Goal: Task Accomplishment & Management: Complete application form

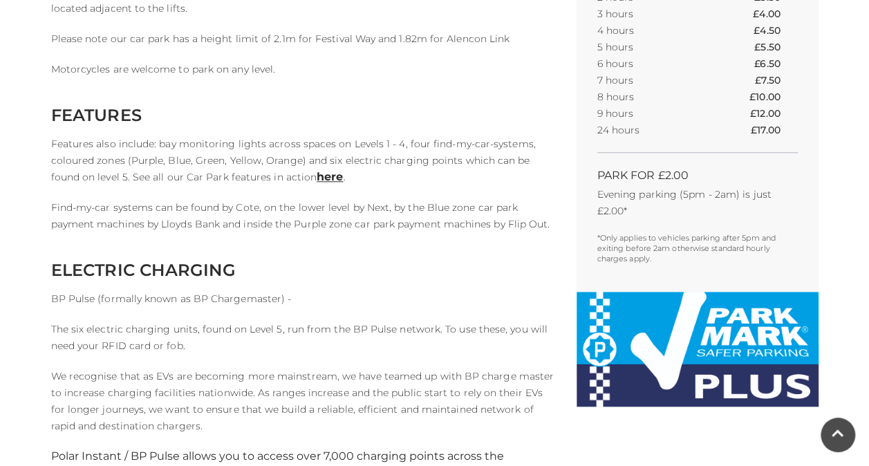
scroll to position [622, 0]
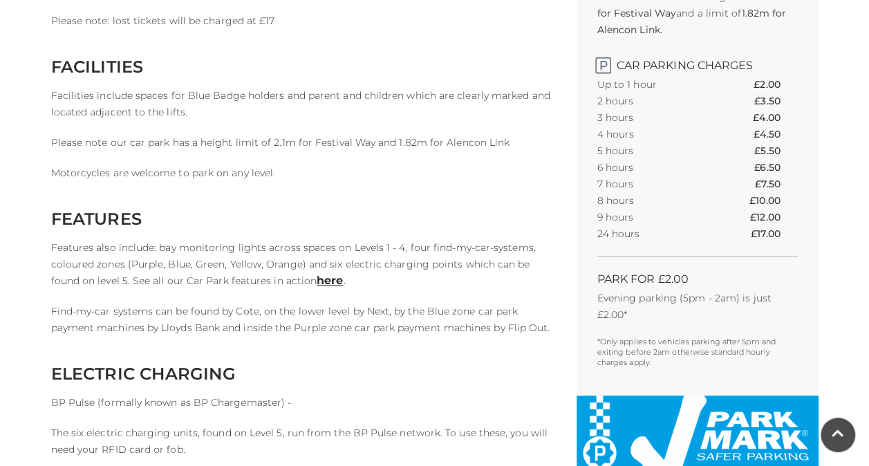
scroll to position [622, 0]
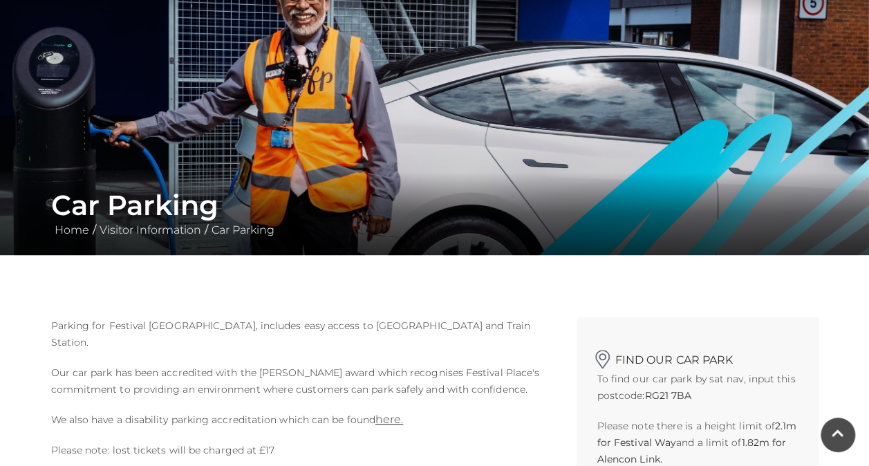
scroll to position [69, 0]
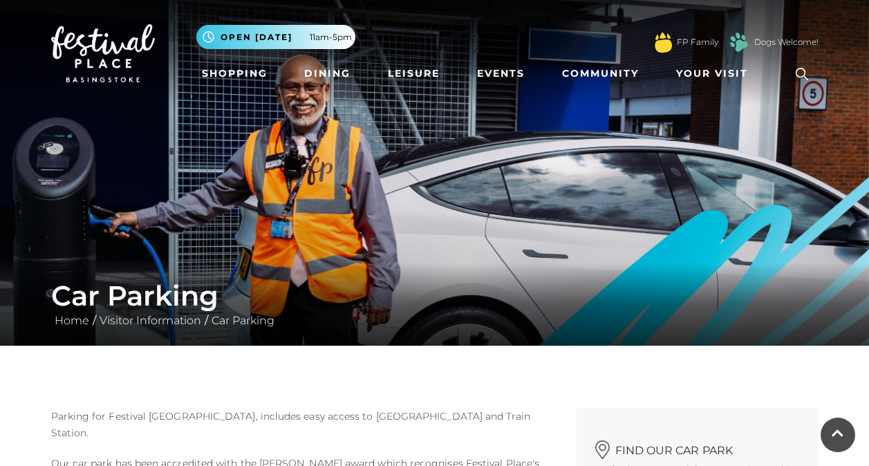
scroll to position [1244, 0]
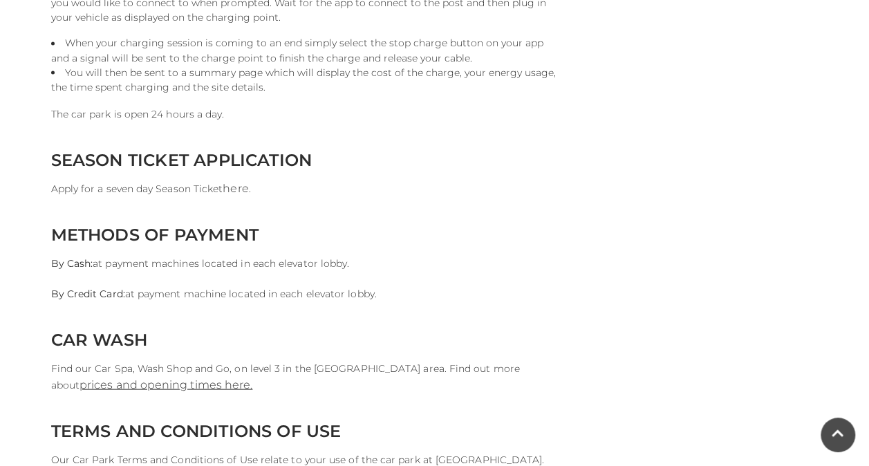
click at [239, 186] on link "here" at bounding box center [236, 187] width 26 height 13
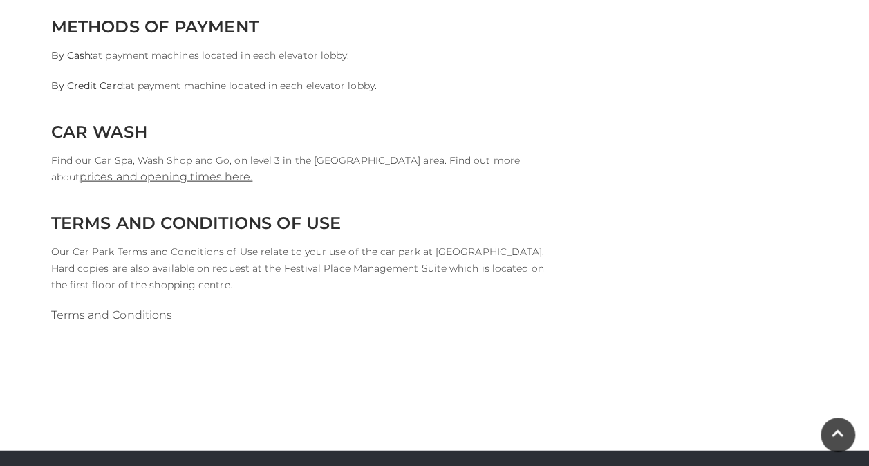
click at [156, 314] on link "Terms and Conditions" at bounding box center [112, 314] width 122 height 13
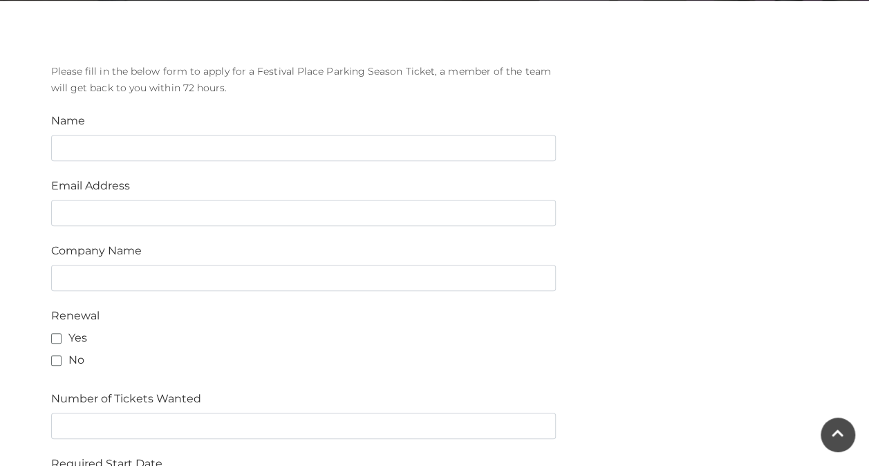
scroll to position [346, 0]
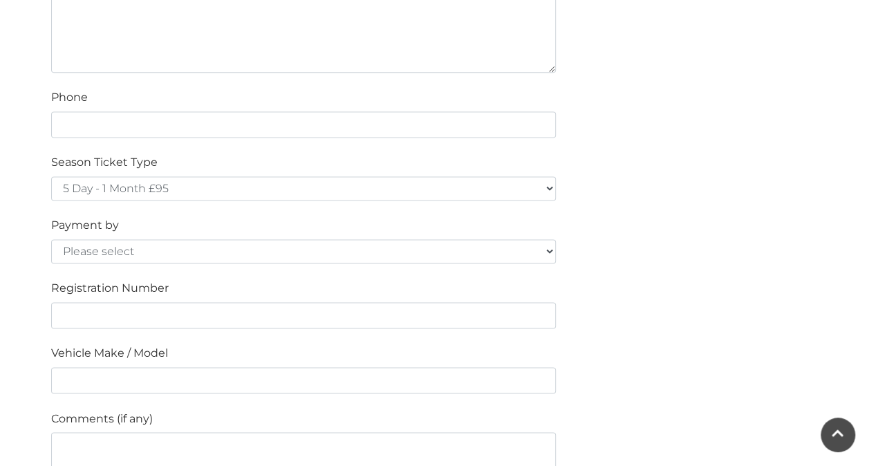
scroll to position [968, 0]
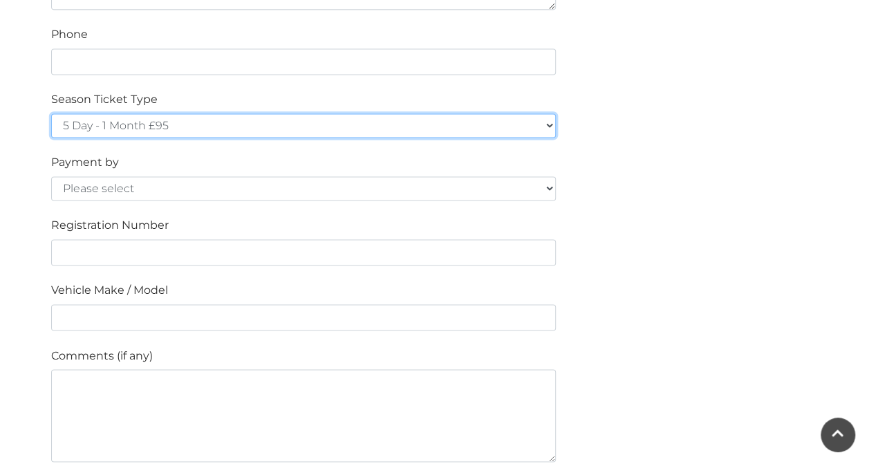
click at [529, 124] on select "5 Day - 1 Month £95 5 Day - 3 Months £270 (£90 a month standing order) 5 Day - …" at bounding box center [303, 125] width 505 height 24
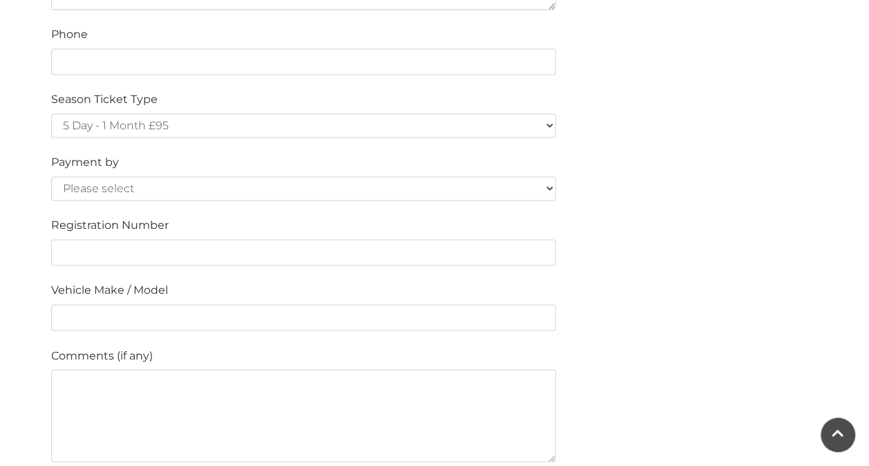
click at [773, 191] on div "Please fill in the below form to apply for a Festival Place Parking Season Tick…" at bounding box center [435, 34] width 788 height 1189
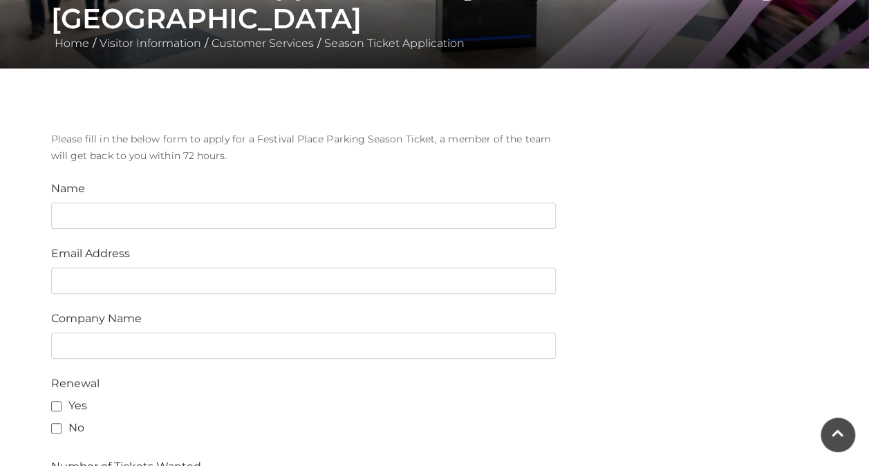
scroll to position [138, 0]
